Goal: Information Seeking & Learning: Learn about a topic

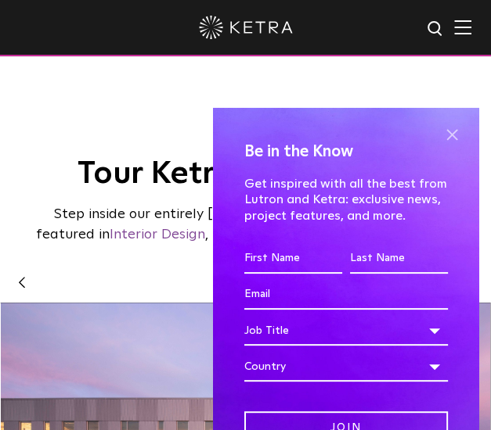
click at [440, 132] on span at bounding box center [451, 135] width 23 height 23
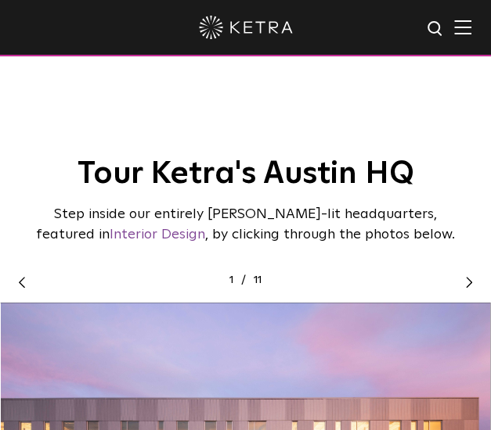
click at [471, 26] on img at bounding box center [462, 27] width 17 height 15
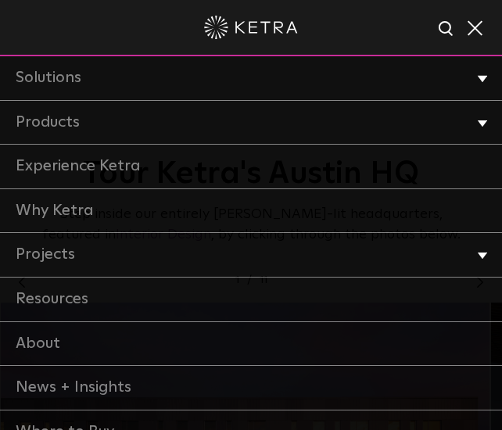
click at [480, 26] on span at bounding box center [474, 28] width 17 height 16
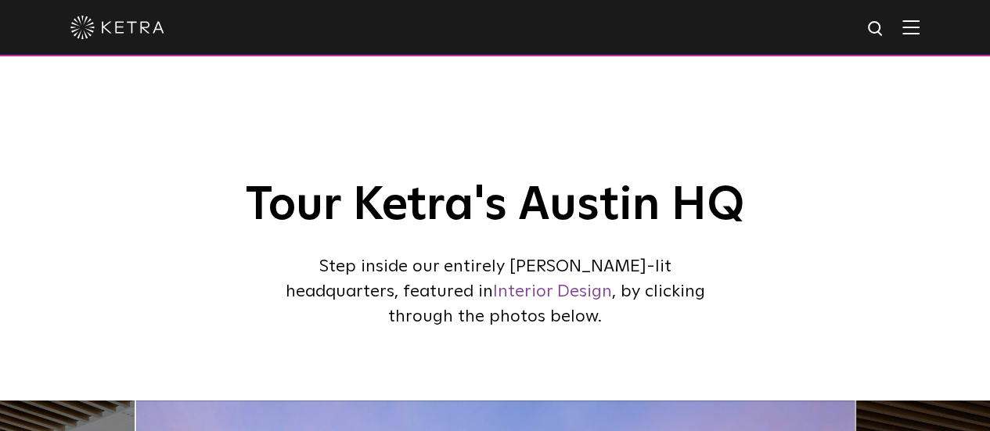
click at [490, 30] on img at bounding box center [910, 27] width 17 height 15
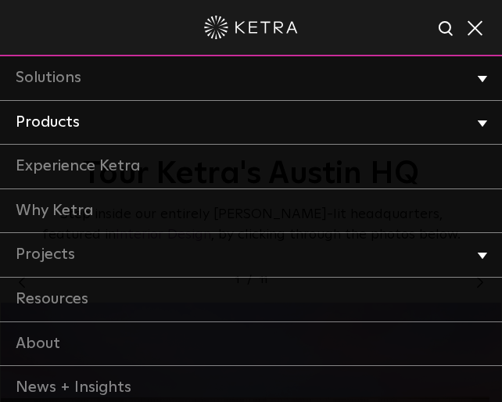
click at [484, 122] on li "Products Commercial Products Residential Products" at bounding box center [251, 123] width 502 height 45
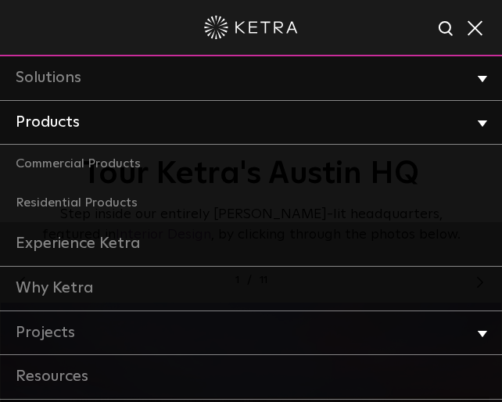
click at [484, 122] on li "Products Commercial Products Residential Products" at bounding box center [251, 162] width 502 height 122
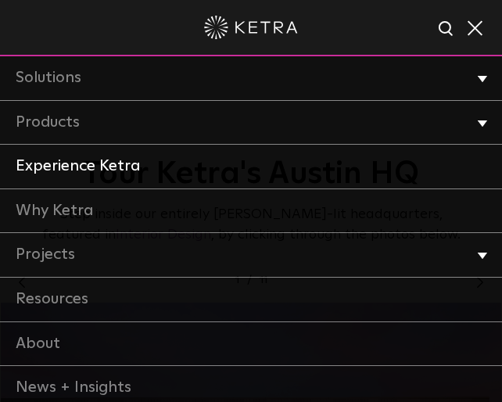
click at [389, 168] on link "Experience Ketra" at bounding box center [251, 167] width 502 height 45
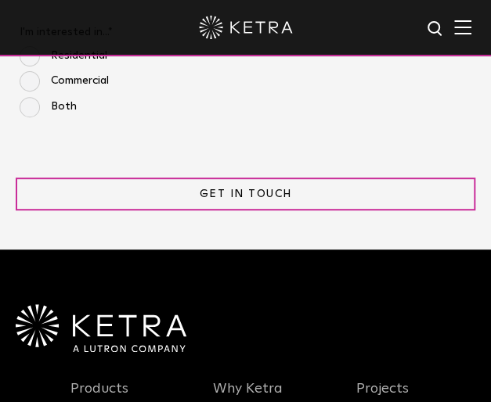
scroll to position [1587, 0]
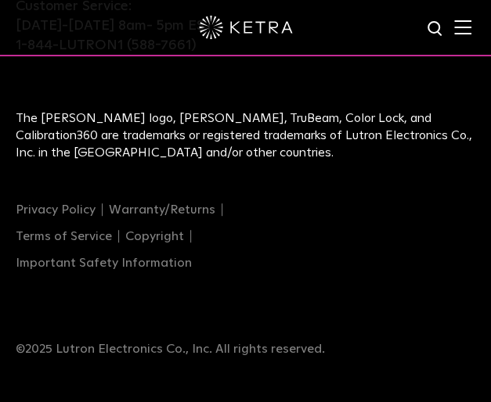
scroll to position [1558, 0]
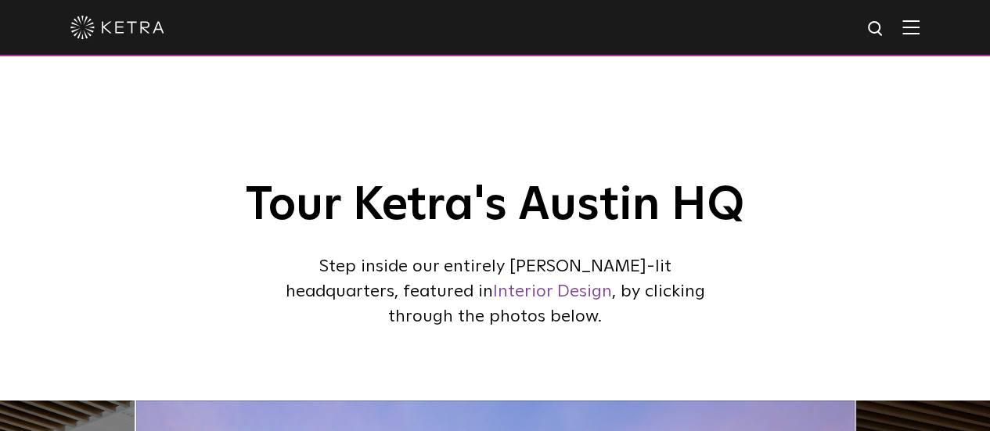
click at [490, 31] on img at bounding box center [910, 27] width 17 height 15
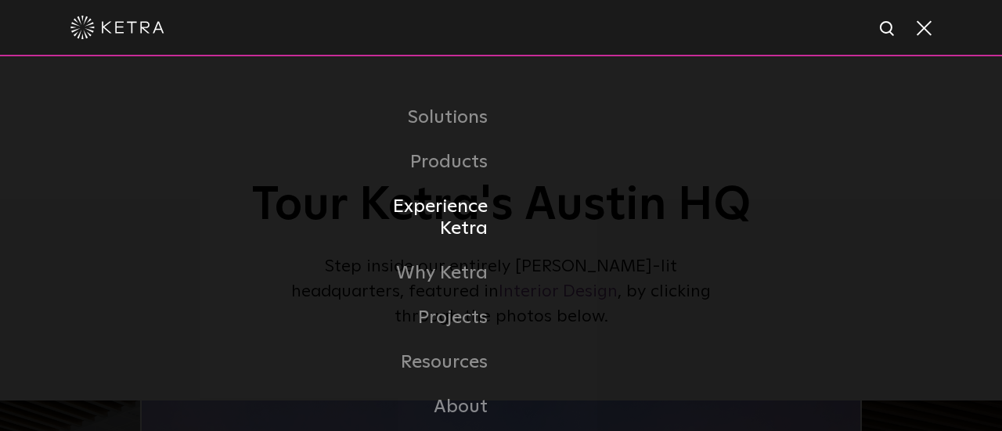
click at [445, 209] on link "Experience Ketra" at bounding box center [420, 218] width 160 height 67
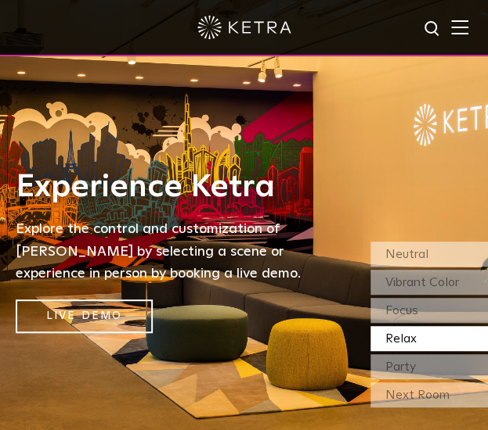
click at [468, 24] on img at bounding box center [459, 27] width 17 height 15
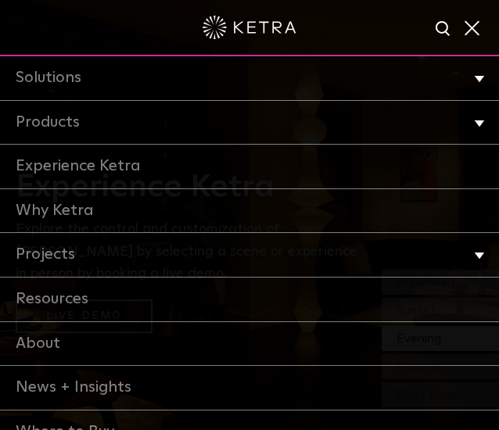
click at [366, 28] on div at bounding box center [249, 27] width 429 height 55
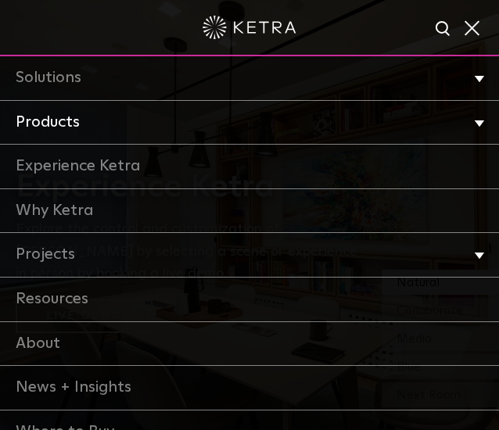
click at [473, 124] on li "Products Commercial Products Residential Products" at bounding box center [249, 123] width 499 height 45
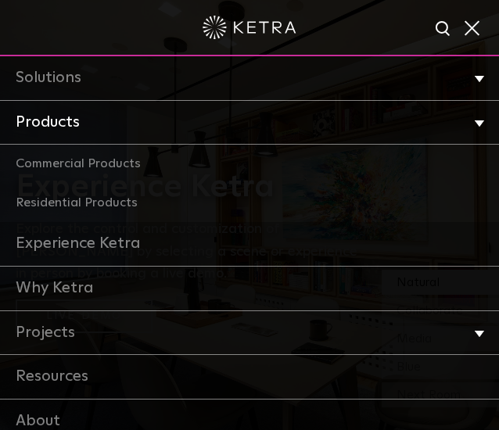
click at [473, 124] on li "Products Commercial Products Residential Products" at bounding box center [249, 162] width 499 height 122
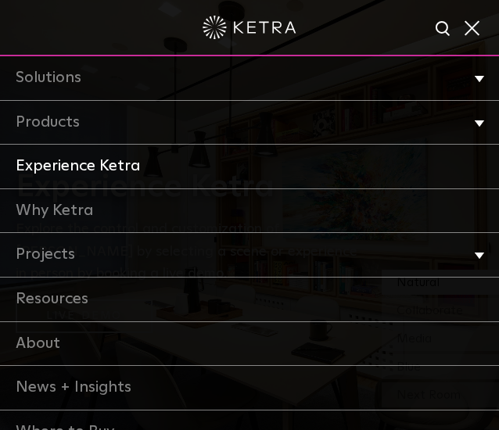
click at [286, 166] on link "Experience Ketra" at bounding box center [249, 167] width 499 height 45
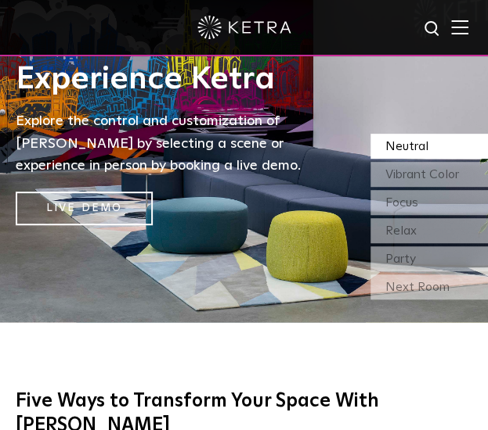
scroll to position [103, 0]
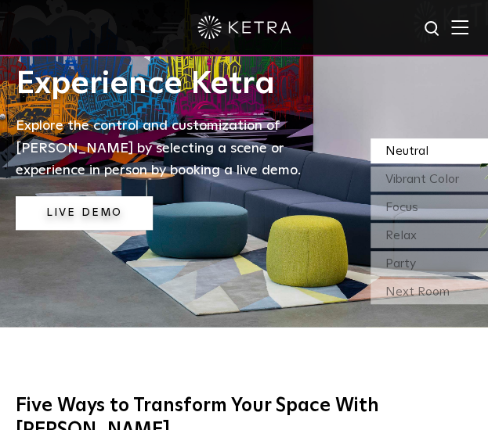
click at [119, 201] on link "Live Demo" at bounding box center [84, 213] width 137 height 34
